Goal: Check status: Check status

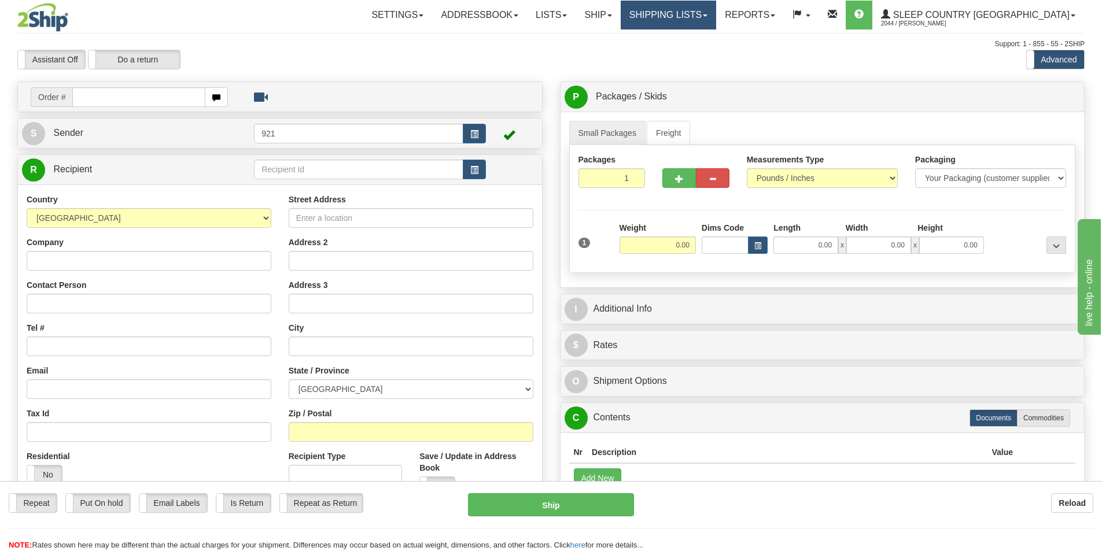
click at [716, 12] on link "Shipping lists" at bounding box center [668, 15] width 95 height 29
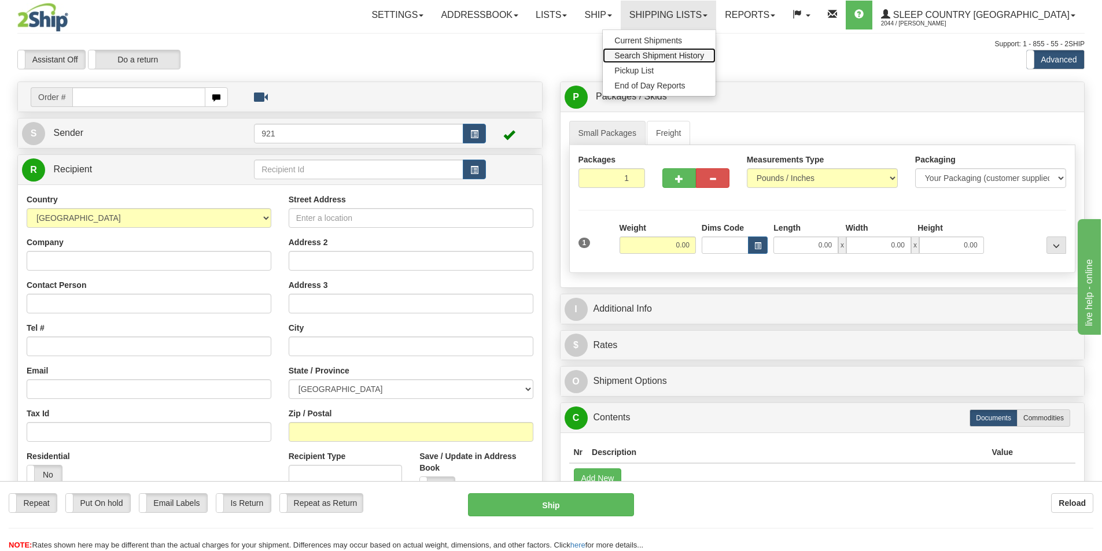
click at [704, 58] on span "Search Shipment History" at bounding box center [659, 55] width 90 height 9
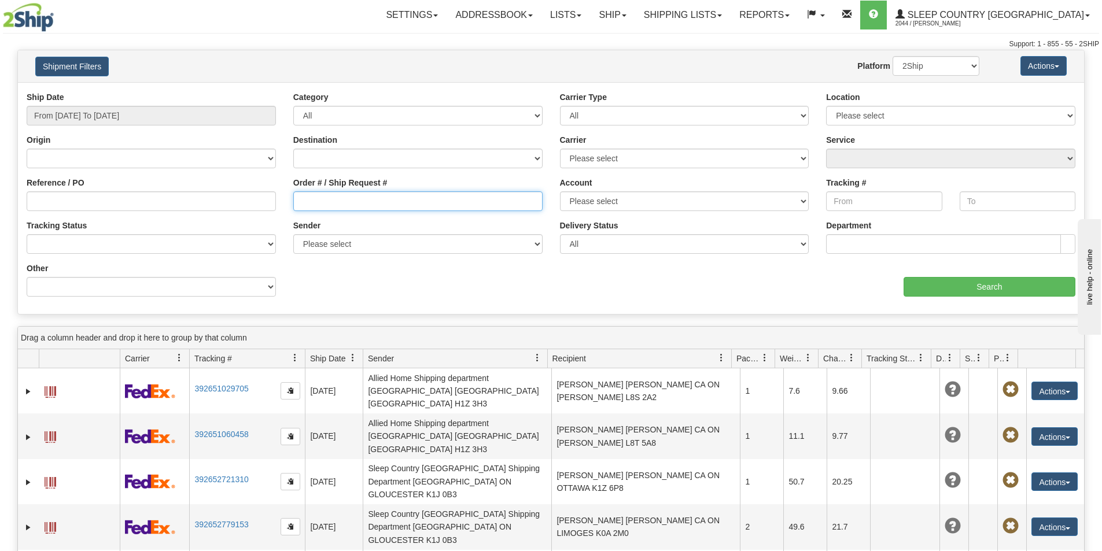
drag, startPoint x: 361, startPoint y: 208, endPoint x: 315, endPoint y: 207, distance: 46.3
click at [356, 208] on input "Order # / Ship Request #" at bounding box center [417, 201] width 249 height 20
paste input "1053194"
drag, startPoint x: 301, startPoint y: 200, endPoint x: 315, endPoint y: 220, distance: 24.7
click at [302, 200] on input "1053194" at bounding box center [417, 201] width 249 height 20
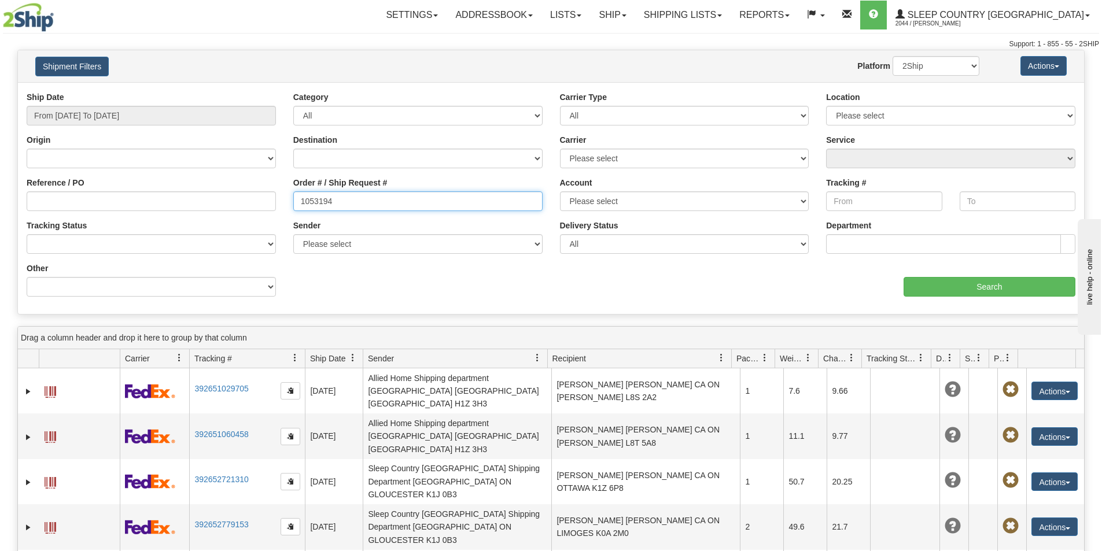
type input "1053194"
click at [187, 116] on input "From [DATE] To [DATE]" at bounding box center [151, 116] width 249 height 20
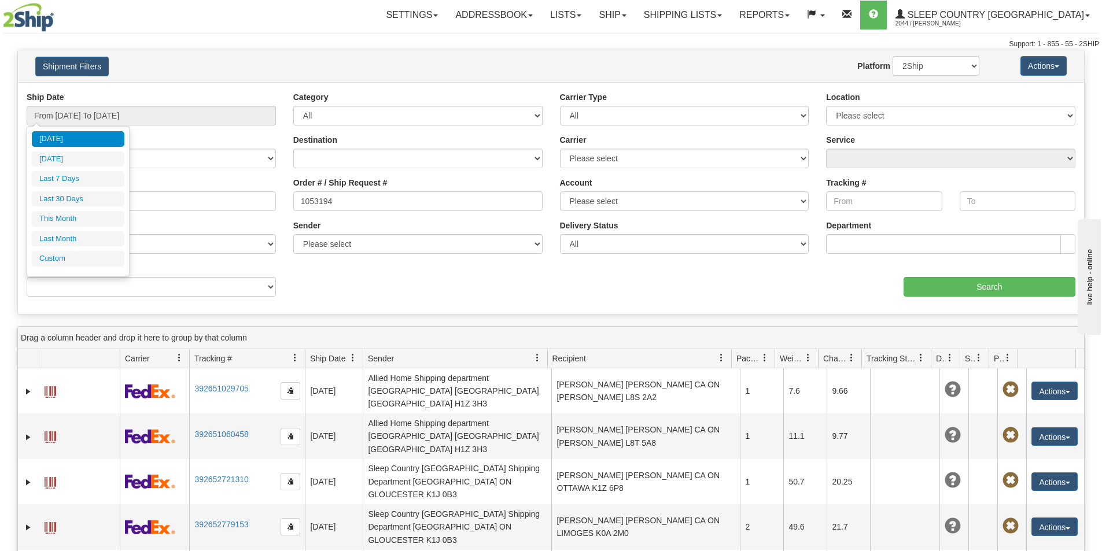
drag, startPoint x: 102, startPoint y: 193, endPoint x: 580, endPoint y: 222, distance: 478.1
click at [102, 193] on li "Last 30 Days" at bounding box center [78, 199] width 93 height 16
type input "From [DATE] To [DATE]"
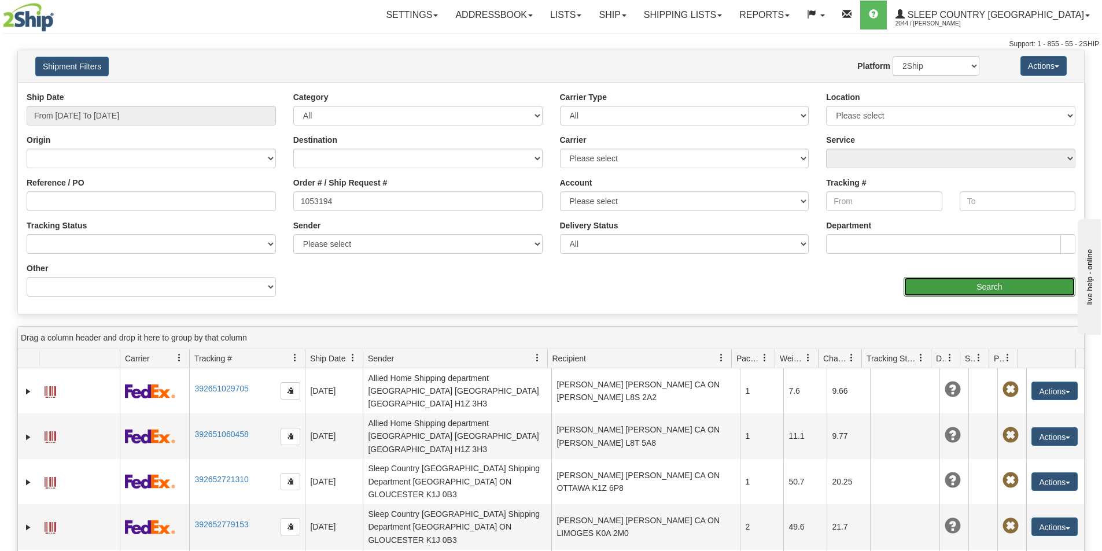
click at [1000, 288] on input "Search" at bounding box center [990, 287] width 172 height 20
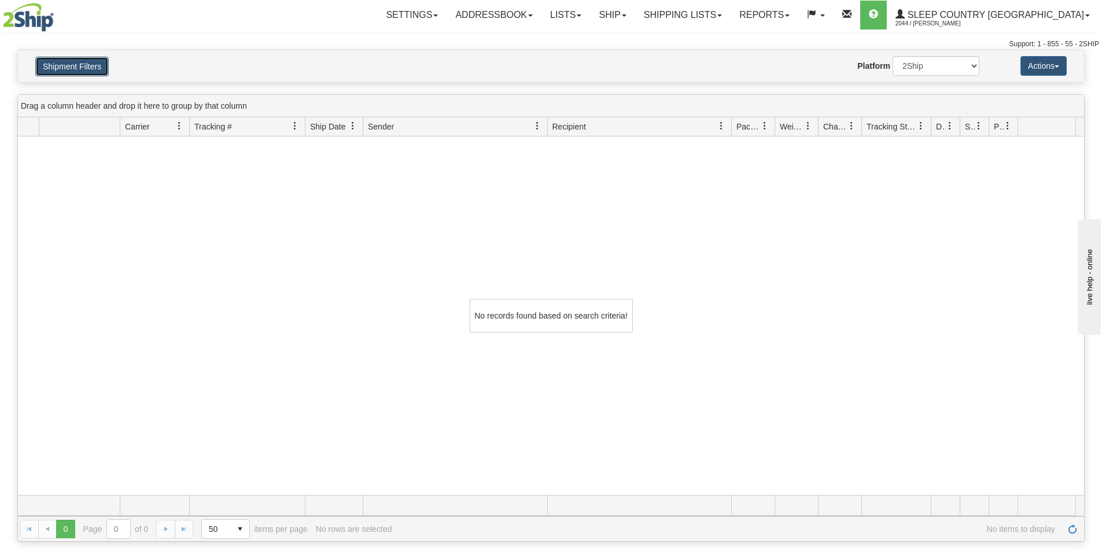
click at [85, 57] on button "Shipment Filters" at bounding box center [71, 67] width 73 height 20
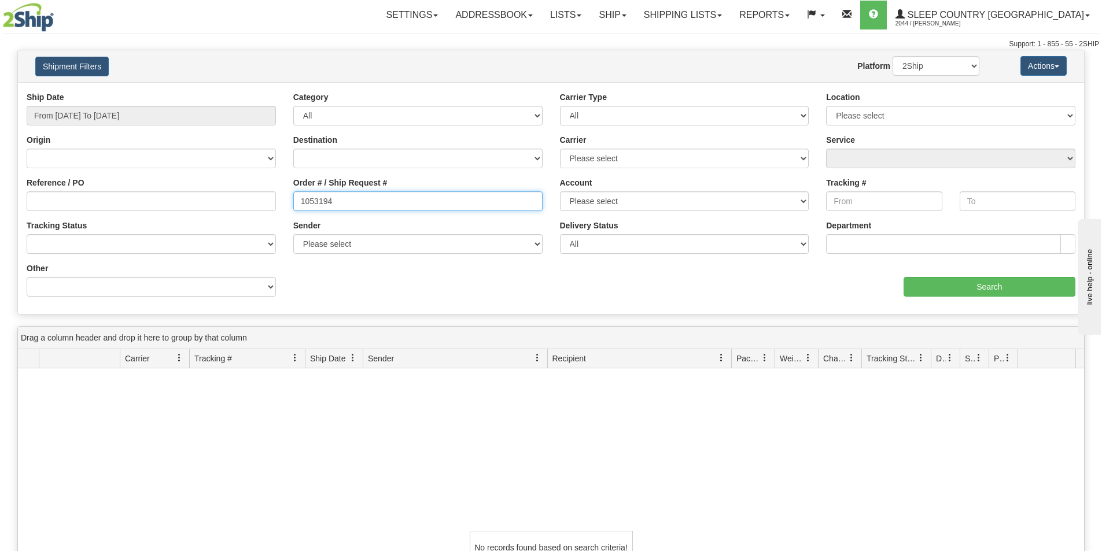
drag, startPoint x: 351, startPoint y: 201, endPoint x: 293, endPoint y: 194, distance: 58.2
click at [293, 194] on input "1053194" at bounding box center [417, 201] width 249 height 20
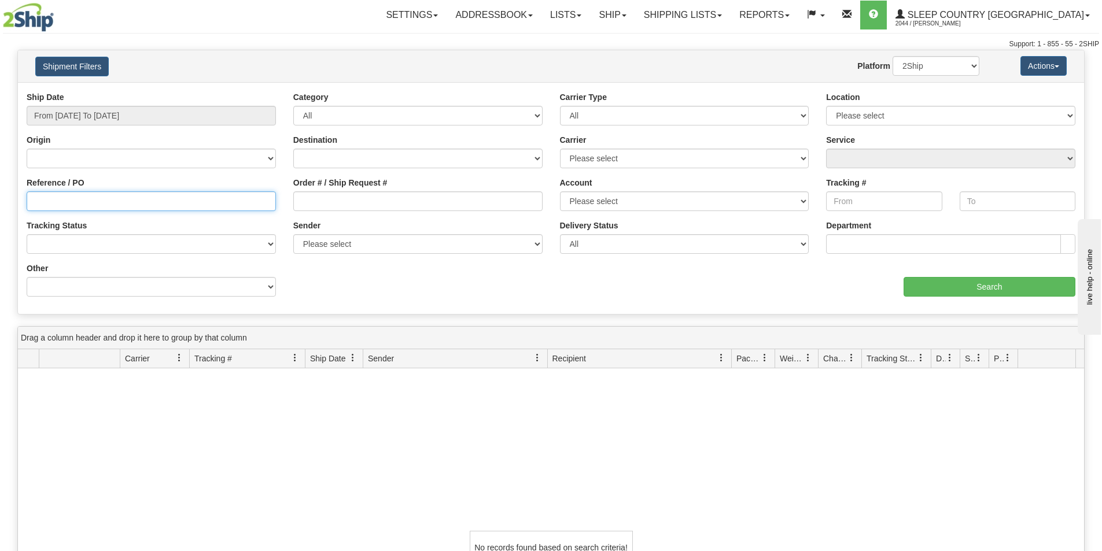
paste input "1053194"
drag, startPoint x: 91, startPoint y: 200, endPoint x: 85, endPoint y: 202, distance: 6.8
click at [86, 202] on input "Reference / PO" at bounding box center [151, 201] width 249 height 20
type input "1053194"
drag, startPoint x: 158, startPoint y: 121, endPoint x: 131, endPoint y: 154, distance: 43.2
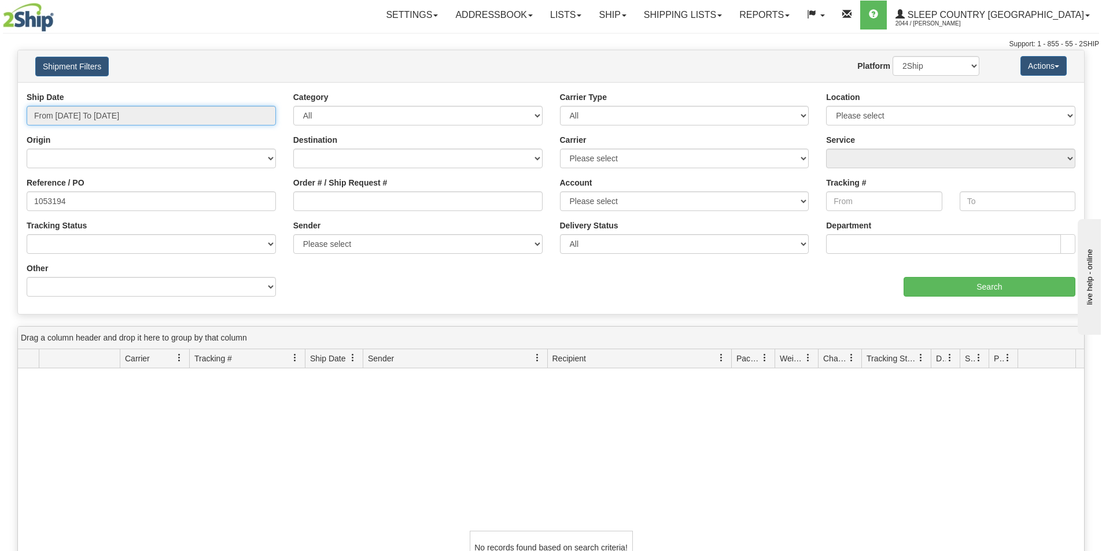
click at [157, 123] on input "From [DATE] To [DATE]" at bounding box center [151, 116] width 249 height 20
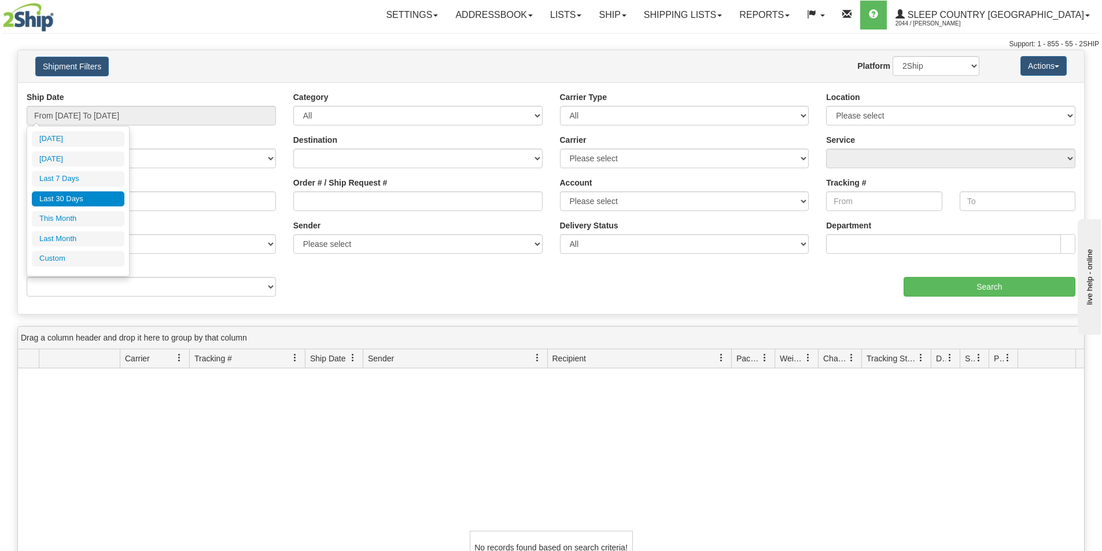
click at [92, 200] on li "Last 30 Days" at bounding box center [78, 199] width 93 height 16
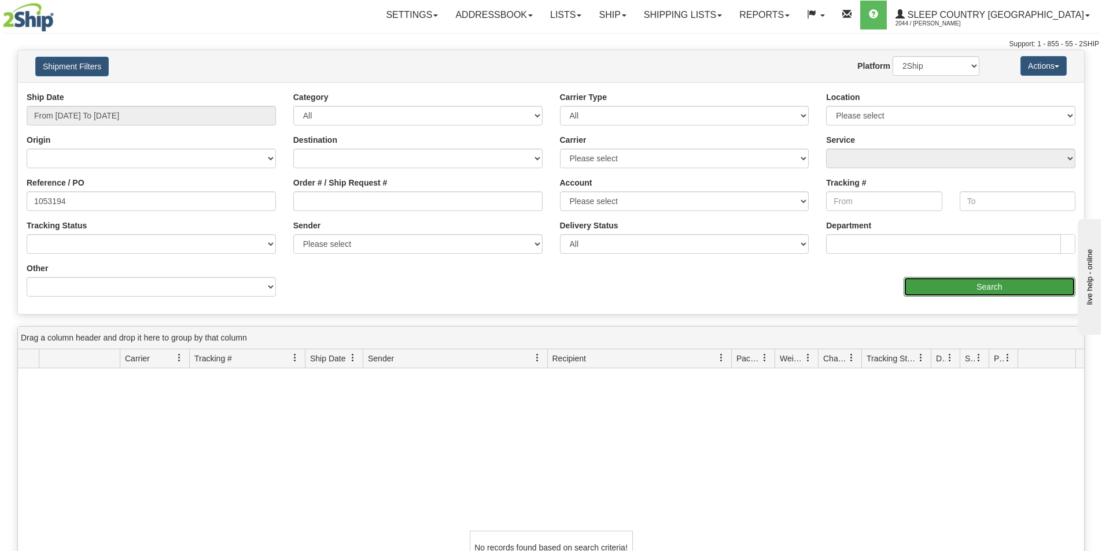
click at [1006, 283] on input "Search" at bounding box center [990, 287] width 172 height 20
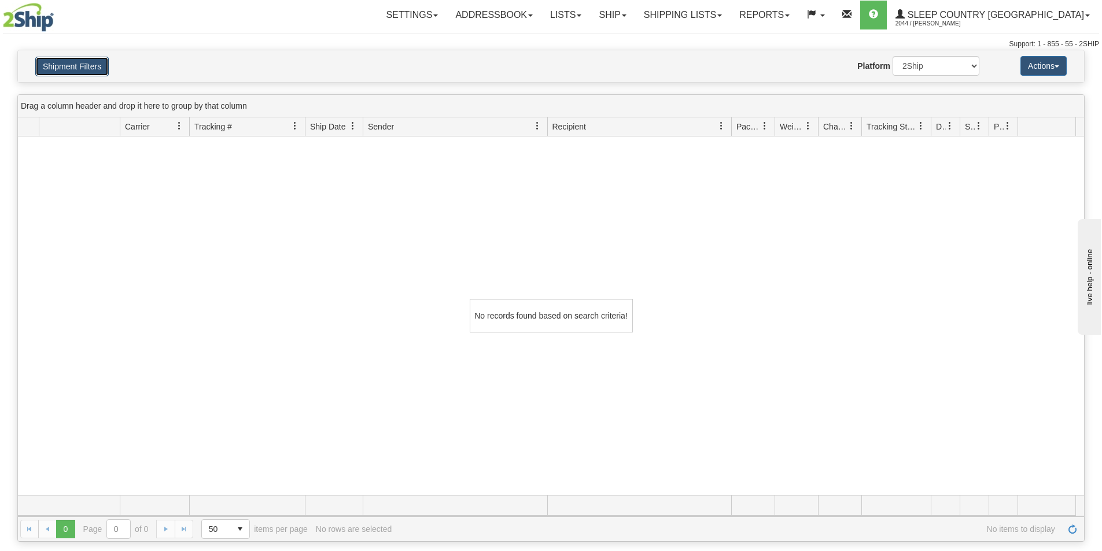
click at [82, 65] on button "Shipment Filters" at bounding box center [71, 67] width 73 height 20
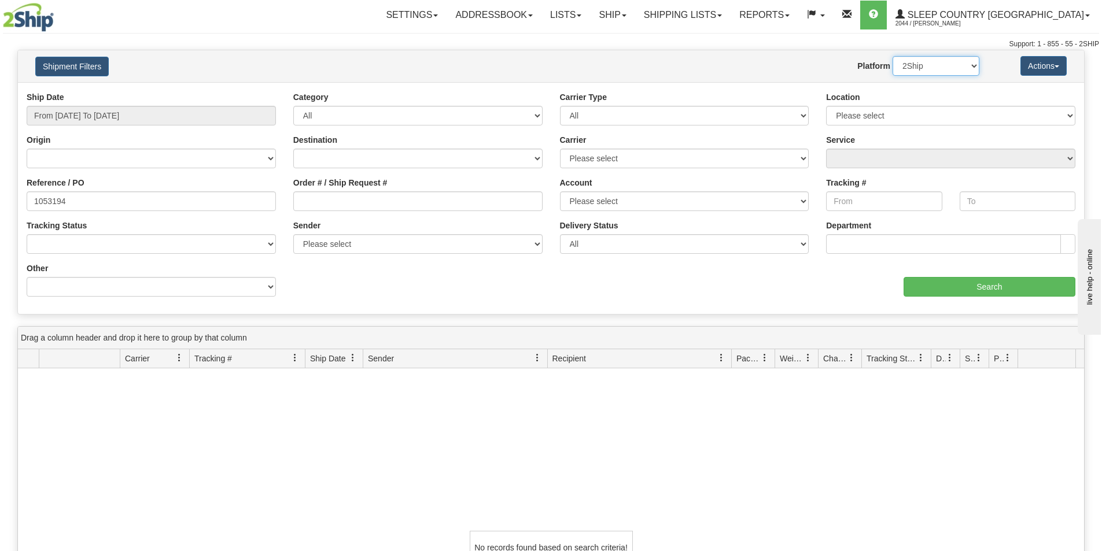
click at [948, 73] on select "2Ship Imported" at bounding box center [936, 66] width 87 height 20
select select "1"
click at [893, 56] on select "2Ship Imported" at bounding box center [936, 66] width 87 height 20
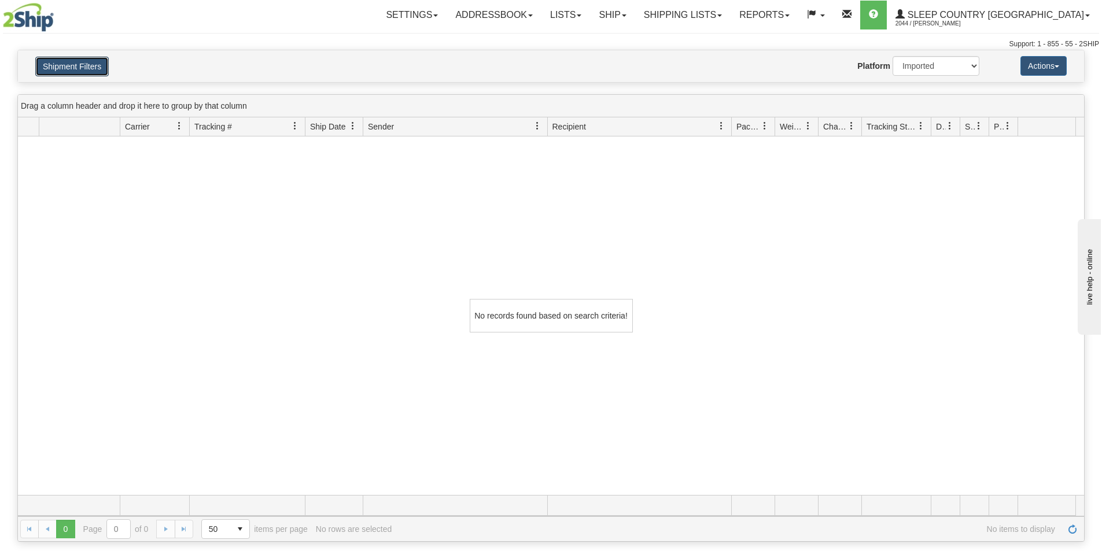
drag, startPoint x: 86, startPoint y: 65, endPoint x: 121, endPoint y: 171, distance: 111.0
click at [85, 68] on button "Shipment Filters" at bounding box center [71, 67] width 73 height 20
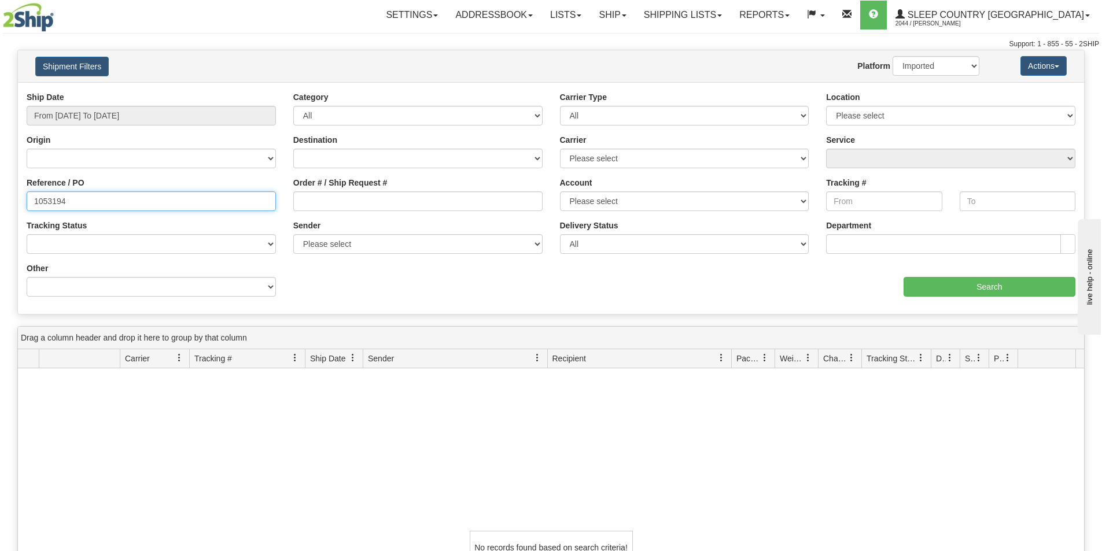
click at [104, 202] on input "1053194" at bounding box center [151, 201] width 249 height 20
click at [137, 116] on input "From [DATE] To [DATE]" at bounding box center [151, 116] width 249 height 20
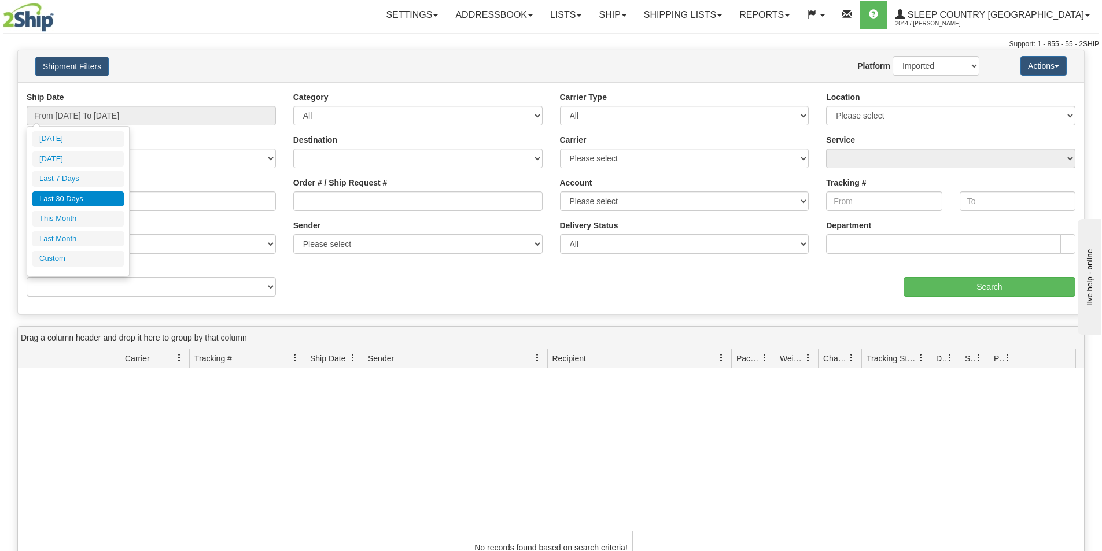
drag, startPoint x: 93, startPoint y: 196, endPoint x: 329, endPoint y: 219, distance: 237.1
click at [100, 196] on li "Last 30 Days" at bounding box center [78, 199] width 93 height 16
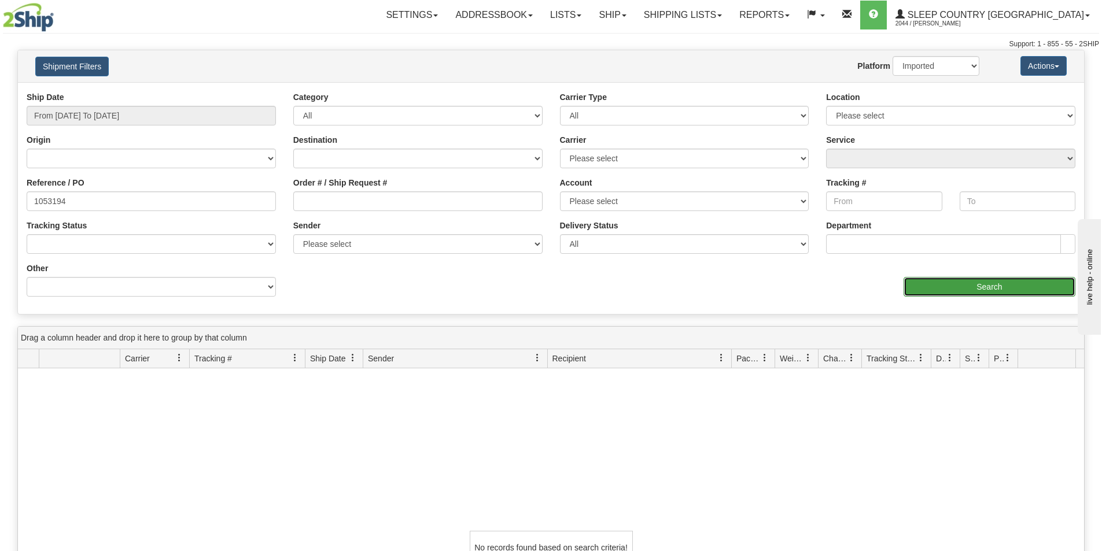
click at [954, 291] on input "Search" at bounding box center [990, 287] width 172 height 20
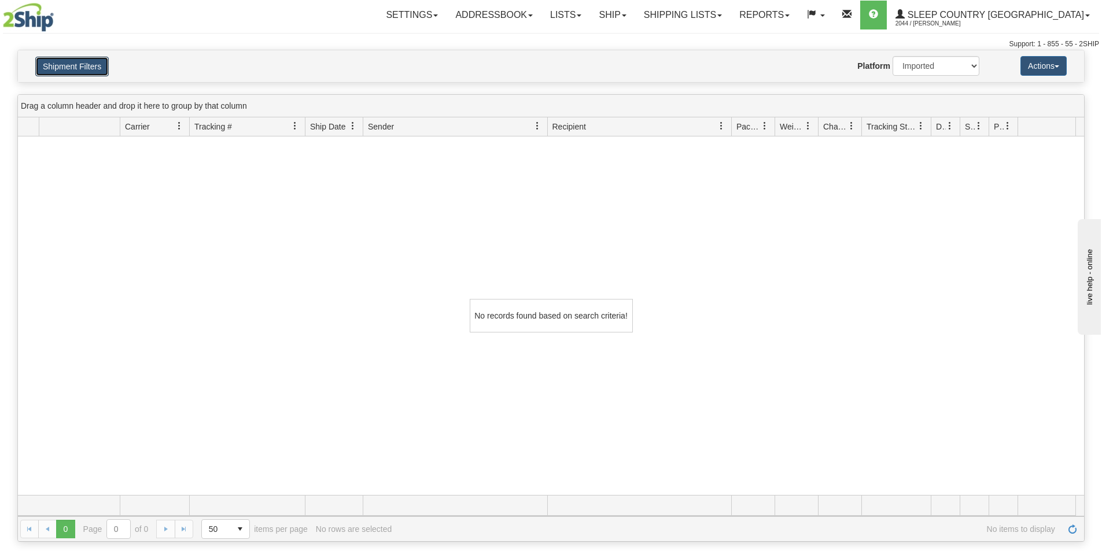
drag, startPoint x: 78, startPoint y: 61, endPoint x: 146, endPoint y: 166, distance: 125.0
click at [80, 63] on button "Shipment Filters" at bounding box center [71, 67] width 73 height 20
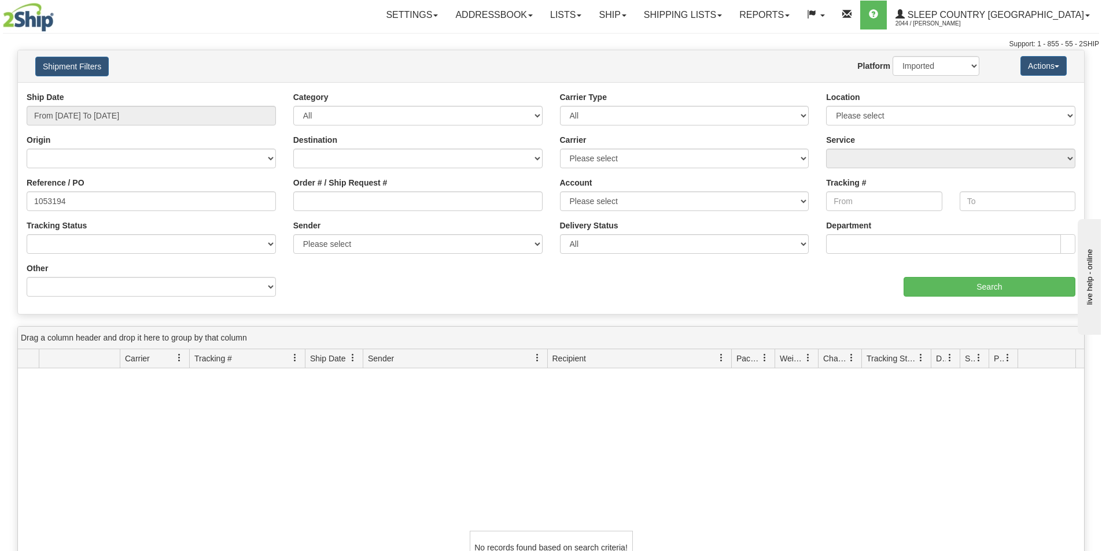
click at [296, 447] on div "No records found based on search criteria!" at bounding box center [551, 547] width 1066 height 359
click at [120, 207] on input "1053194" at bounding box center [151, 201] width 249 height 20
drag, startPoint x: 84, startPoint y: 204, endPoint x: -7, endPoint y: 204, distance: 90.8
click at [0, 204] on html "Upgrade Account Cancel Toggle navigation Settings New Senders" at bounding box center [551, 275] width 1102 height 551
paste input "0309"
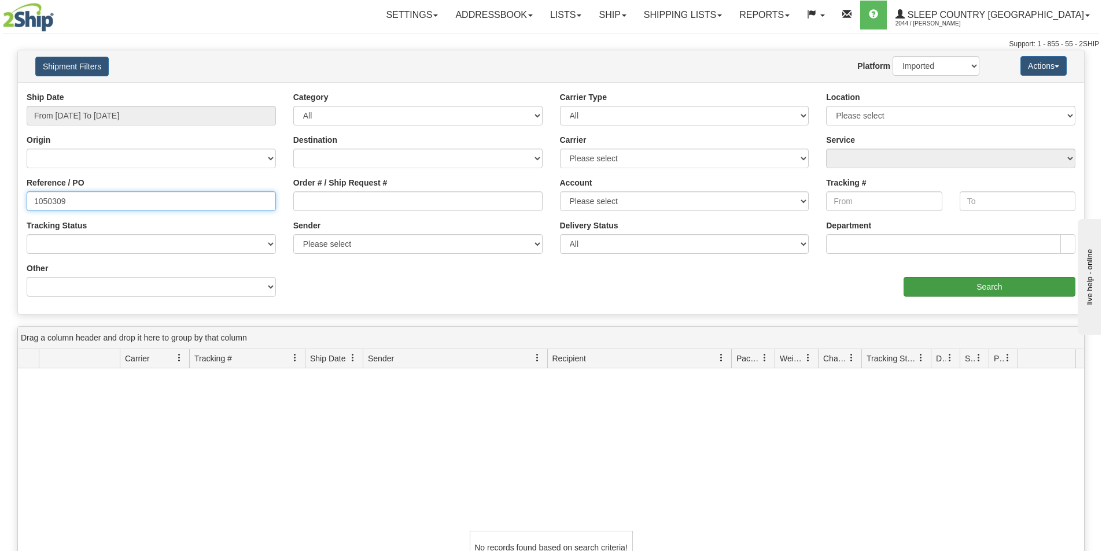
type input "1050309"
click at [954, 289] on input "Search" at bounding box center [990, 287] width 172 height 20
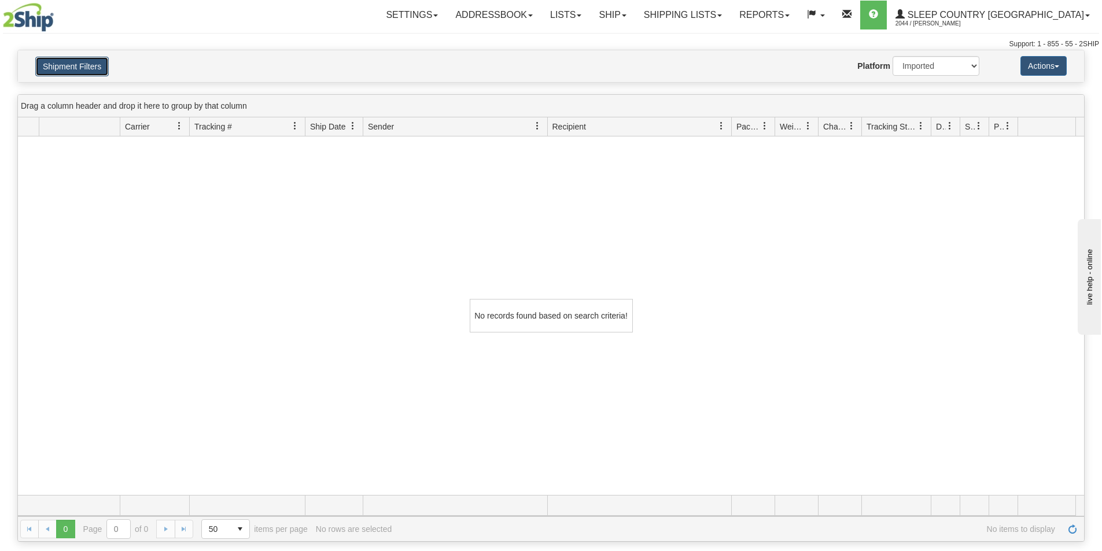
click at [71, 74] on button "Shipment Filters" at bounding box center [71, 67] width 73 height 20
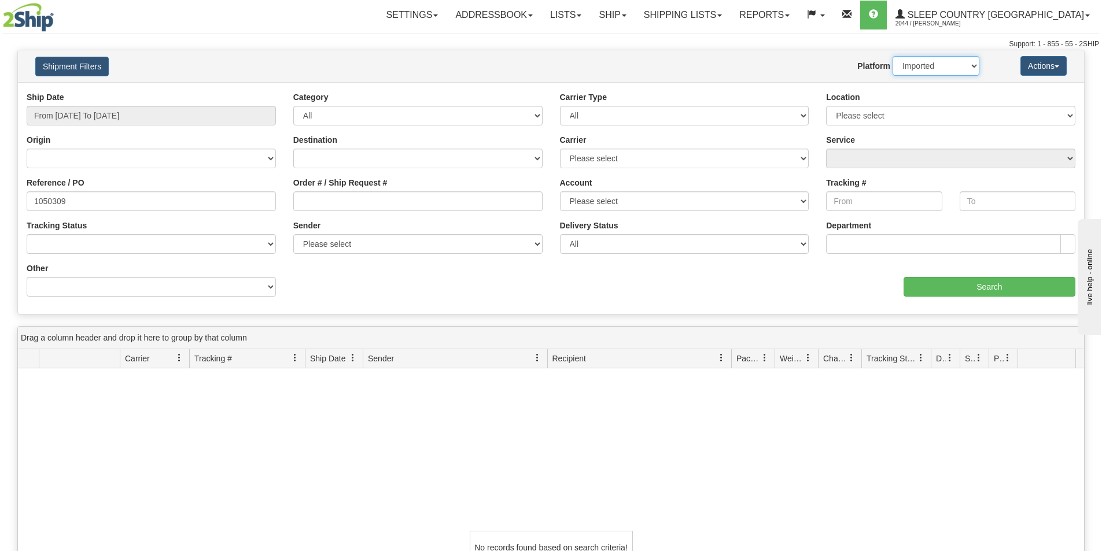
drag, startPoint x: 923, startPoint y: 67, endPoint x: 931, endPoint y: 75, distance: 12.3
click at [923, 67] on select "2Ship Imported" at bounding box center [936, 66] width 87 height 20
select select "0"
click at [893, 56] on select "2Ship Imported" at bounding box center [936, 66] width 87 height 20
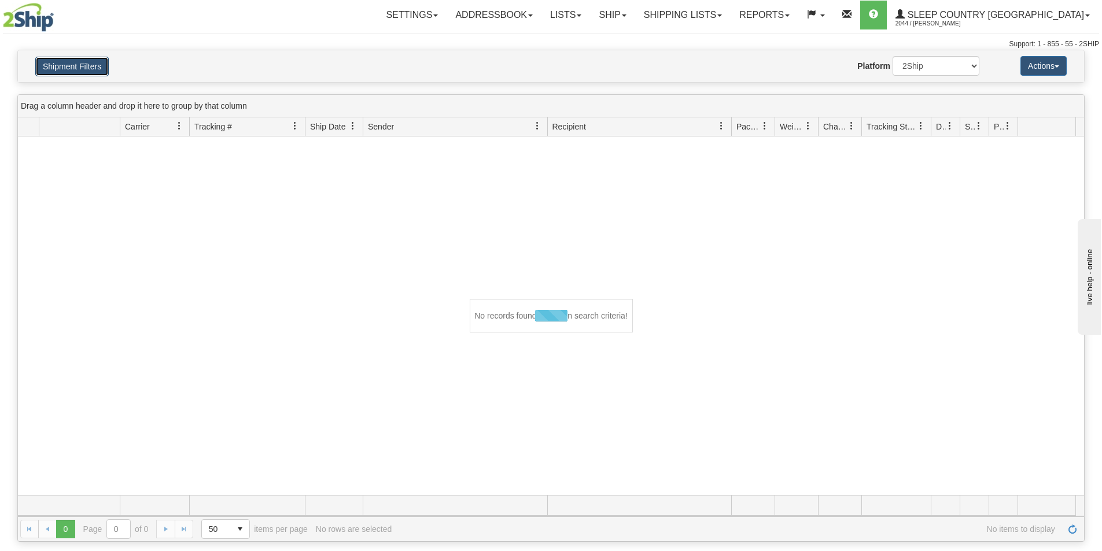
click at [64, 71] on button "Shipment Filters" at bounding box center [71, 67] width 73 height 20
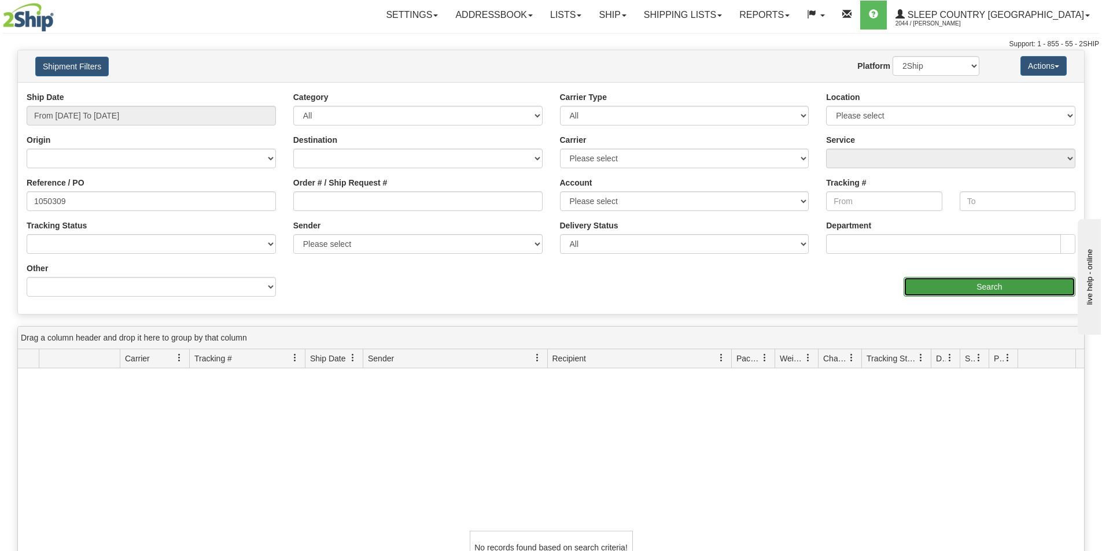
click at [963, 285] on input "Search" at bounding box center [990, 287] width 172 height 20
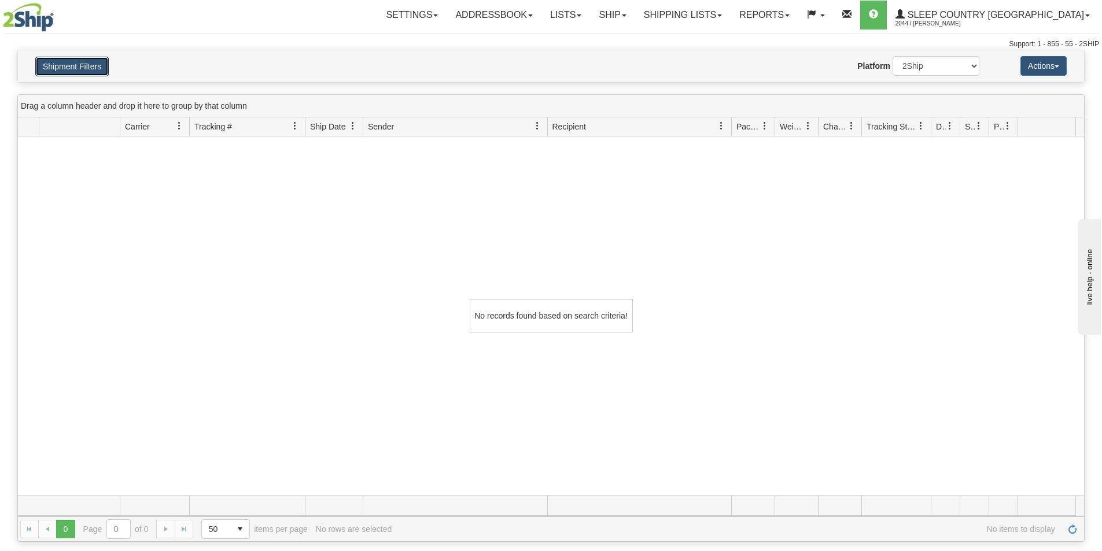
drag, startPoint x: 76, startPoint y: 64, endPoint x: 97, endPoint y: 137, distance: 75.1
click at [75, 70] on button "Shipment Filters" at bounding box center [71, 67] width 73 height 20
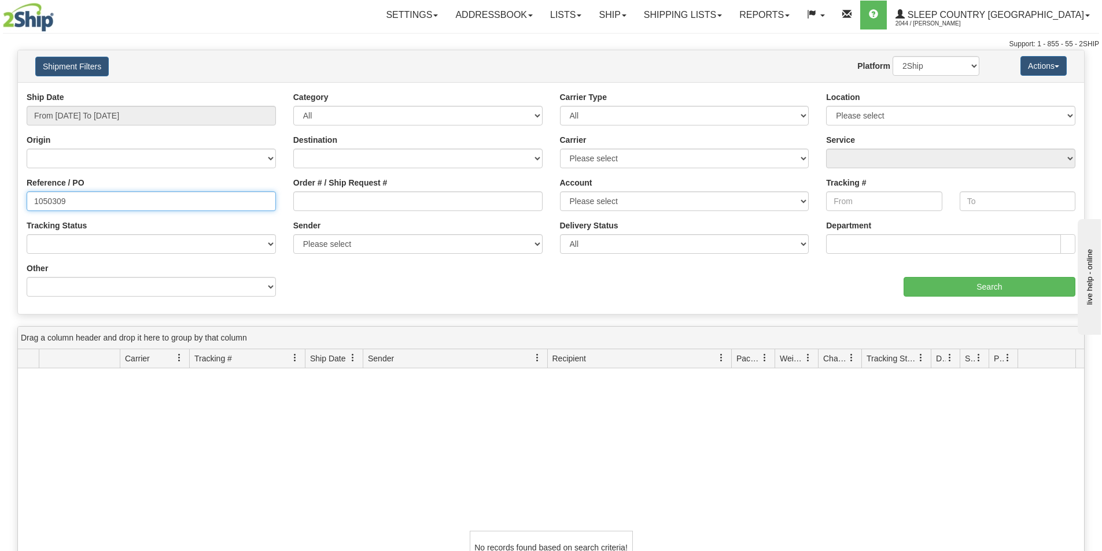
drag, startPoint x: 105, startPoint y: 199, endPoint x: 66, endPoint y: 200, distance: 38.8
click at [66, 200] on input "1050309" at bounding box center [151, 201] width 249 height 20
click at [73, 203] on input "1050309" at bounding box center [151, 201] width 249 height 20
drag, startPoint x: 75, startPoint y: 202, endPoint x: -43, endPoint y: 198, distance: 118.1
click at [0, 198] on html "Upgrade Account Cancel Toggle navigation Settings New Senders" at bounding box center [551, 275] width 1102 height 551
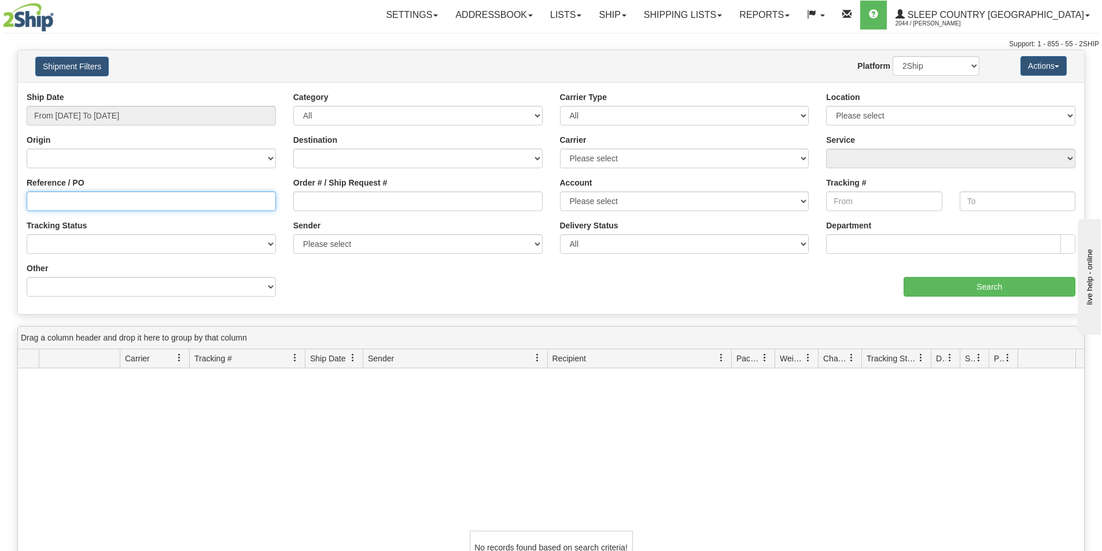
click at [41, 201] on input "Reference / PO" at bounding box center [151, 201] width 249 height 20
paste input "2505670"
type input "2505670"
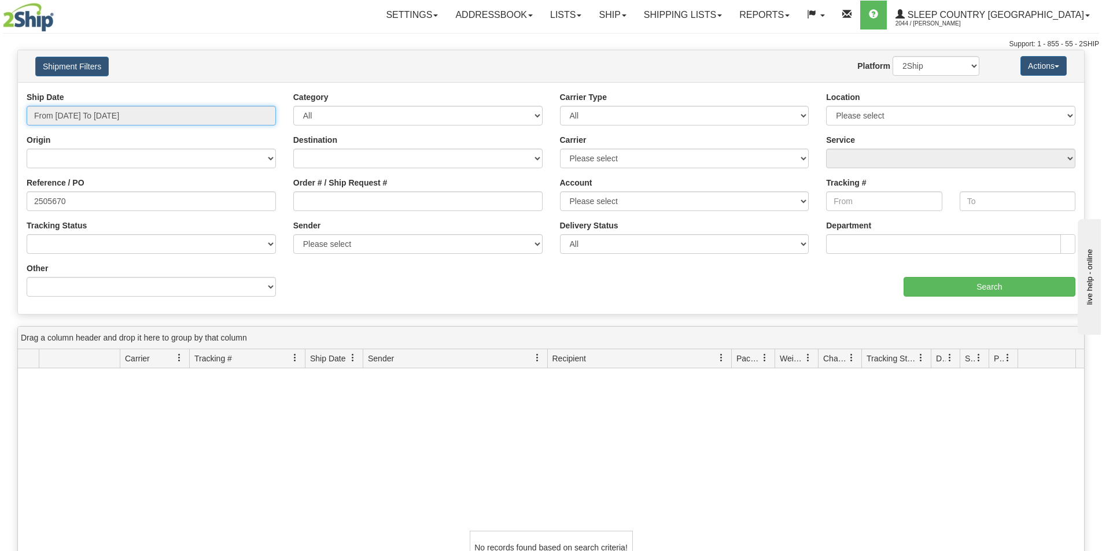
click at [104, 106] on input "From [DATE] To [DATE]" at bounding box center [151, 116] width 249 height 20
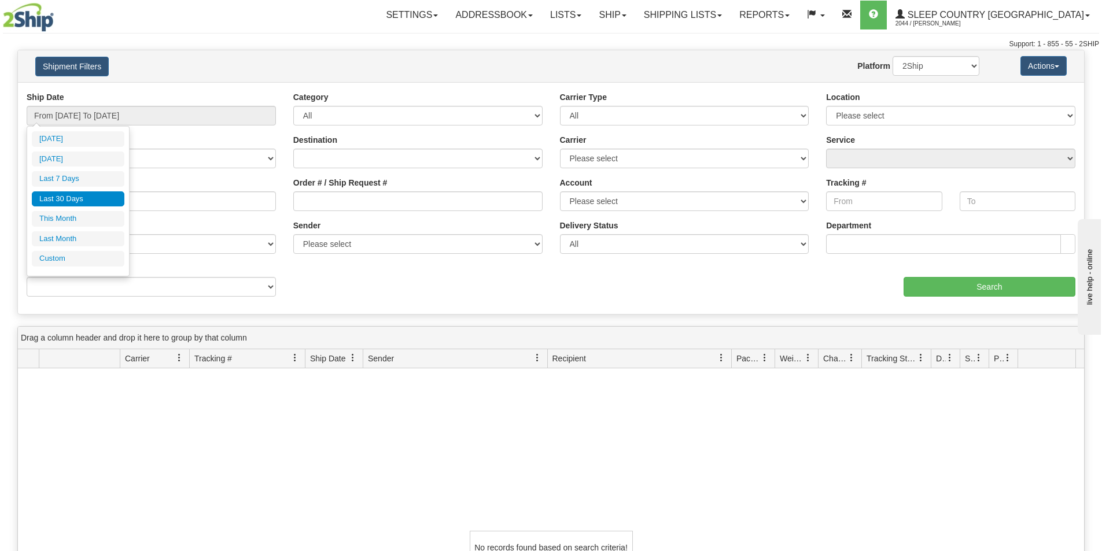
click at [63, 192] on li "Last 30 Days" at bounding box center [78, 199] width 93 height 16
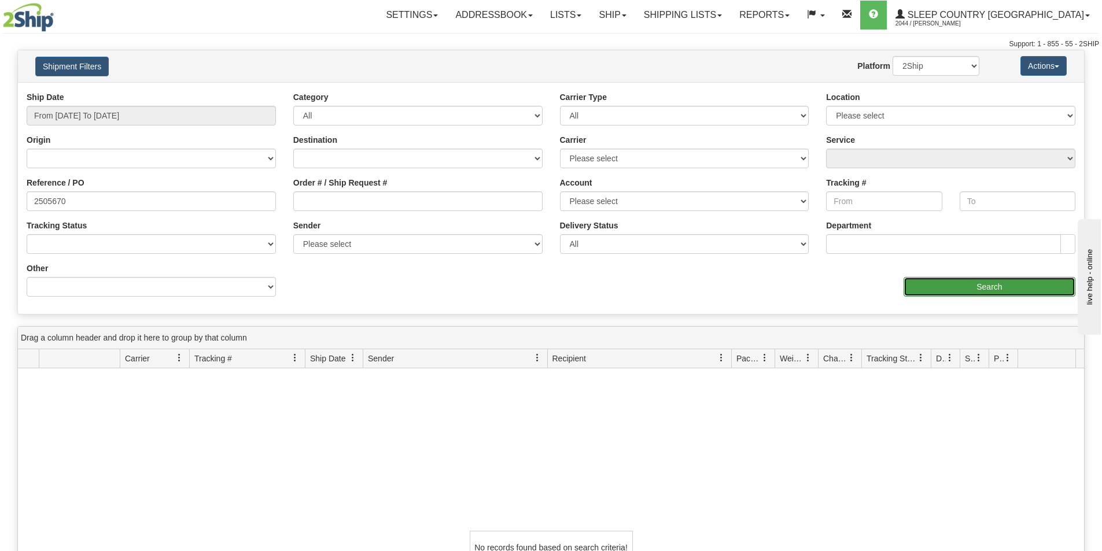
click at [965, 282] on input "Search" at bounding box center [990, 287] width 172 height 20
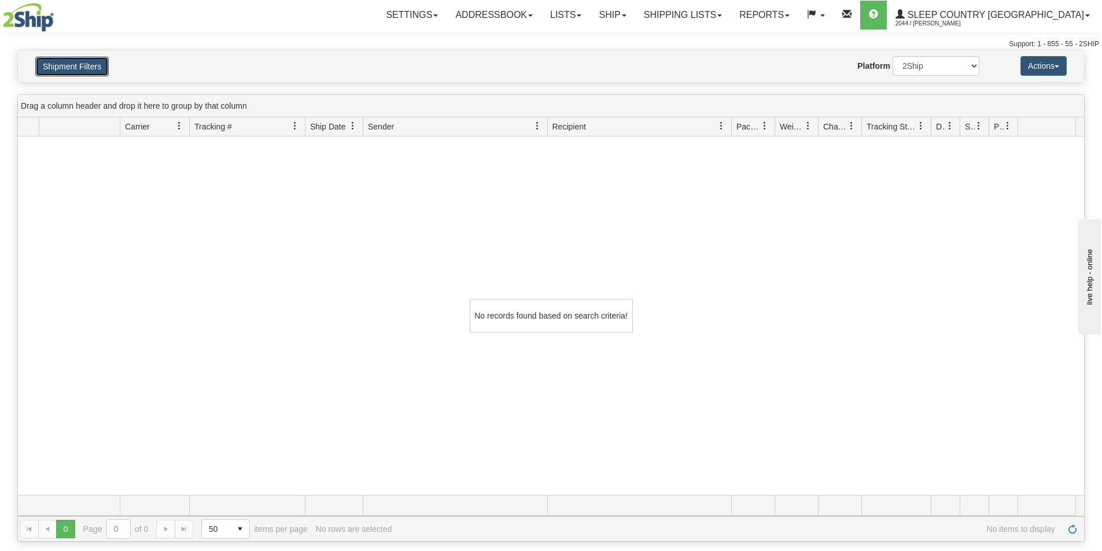
drag, startPoint x: 68, startPoint y: 63, endPoint x: 39, endPoint y: 131, distance: 73.6
click at [65, 65] on button "Shipment Filters" at bounding box center [71, 67] width 73 height 20
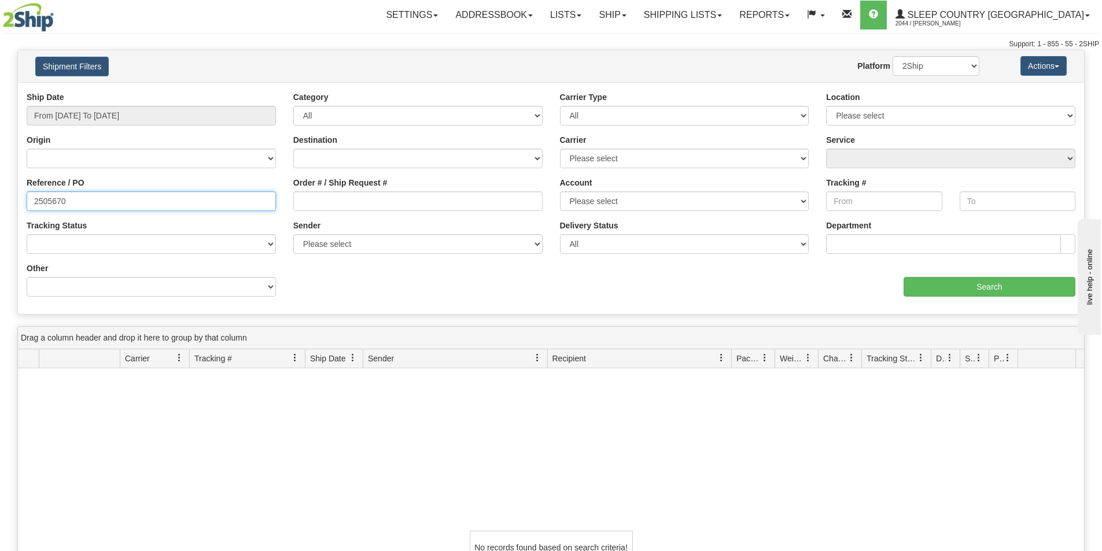
click at [30, 200] on input "2505670" at bounding box center [151, 201] width 249 height 20
drag, startPoint x: 163, startPoint y: 109, endPoint x: 156, endPoint y: 116, distance: 9.8
click at [161, 109] on input "From [DATE] To [DATE]" at bounding box center [151, 116] width 249 height 20
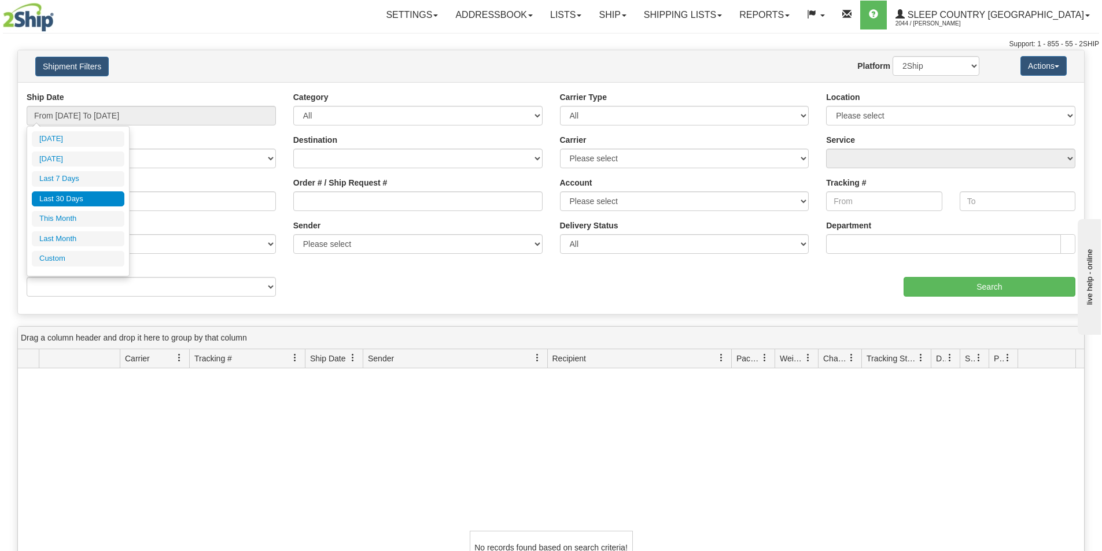
click at [68, 194] on li "Last 30 Days" at bounding box center [78, 199] width 93 height 16
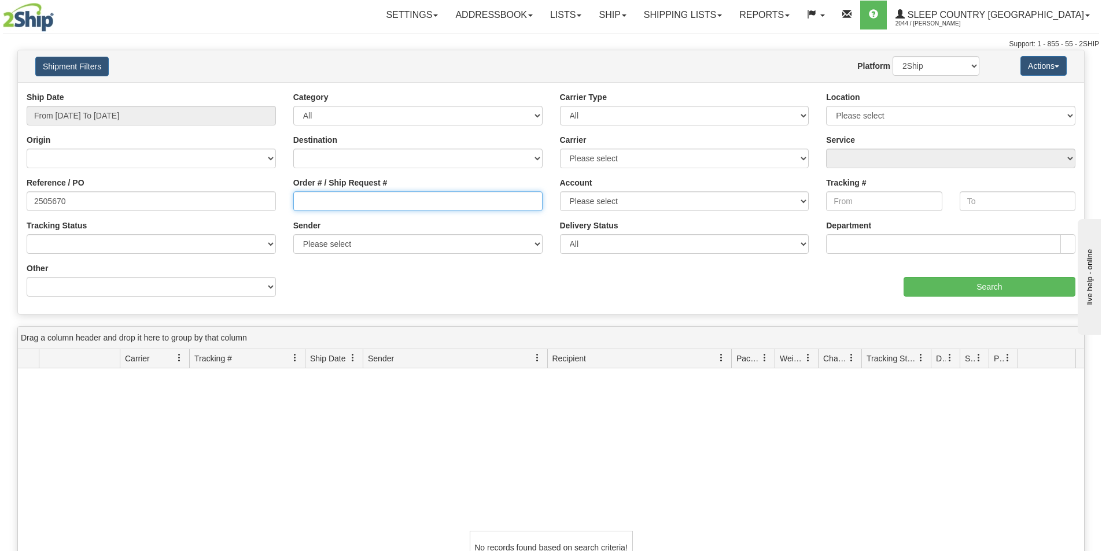
click at [378, 200] on input "Order # / Ship Request #" at bounding box center [417, 201] width 249 height 20
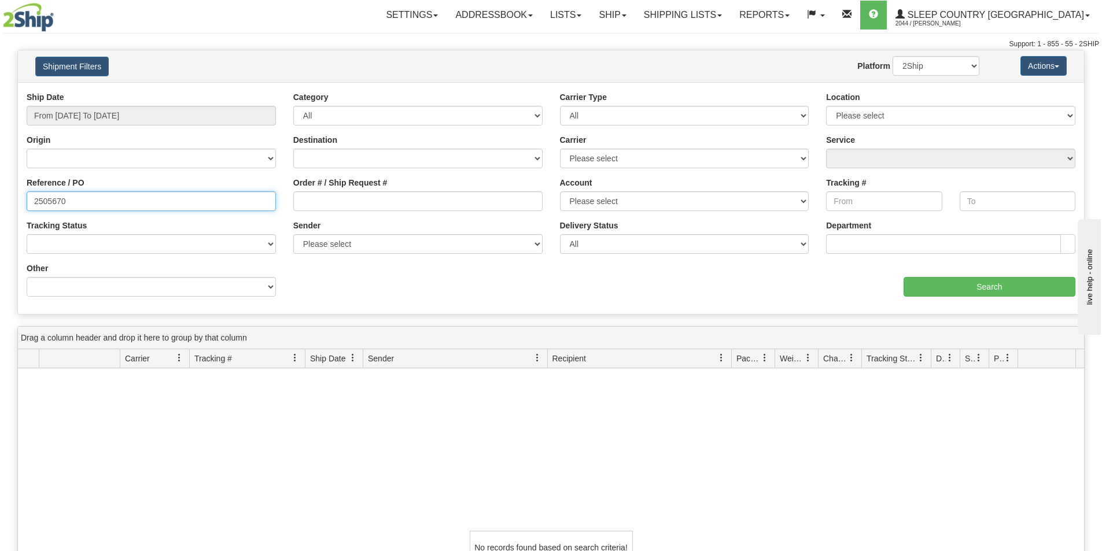
drag, startPoint x: 72, startPoint y: 198, endPoint x: -88, endPoint y: 197, distance: 159.7
click at [0, 197] on html "Upgrade Account Cancel Toggle navigation Settings New Senders" at bounding box center [551, 275] width 1102 height 551
